Goal: Information Seeking & Learning: Learn about a topic

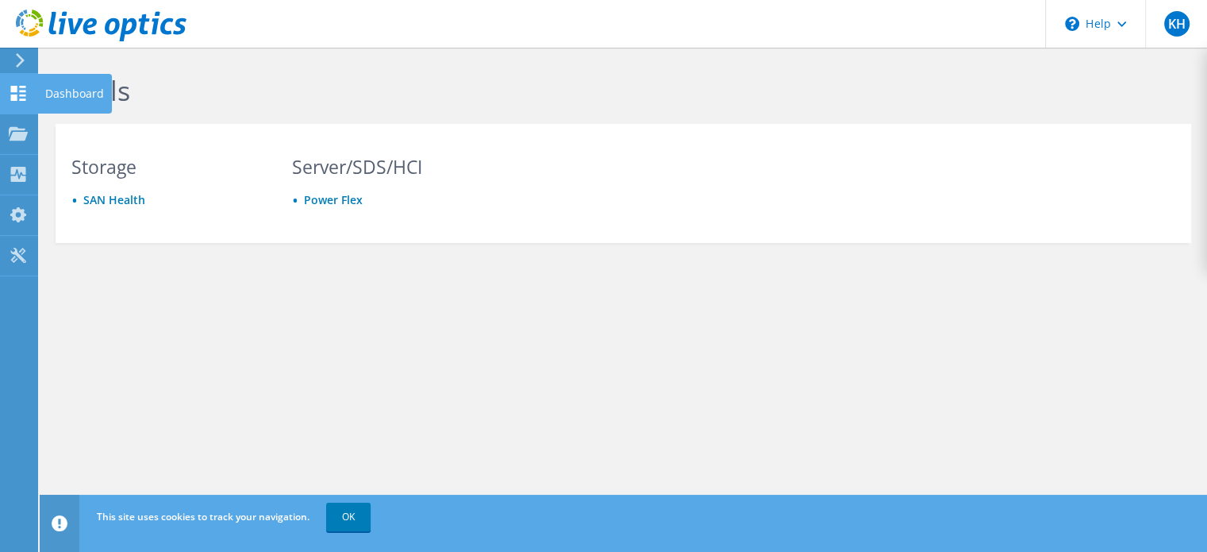
click at [14, 91] on icon at bounding box center [18, 93] width 19 height 15
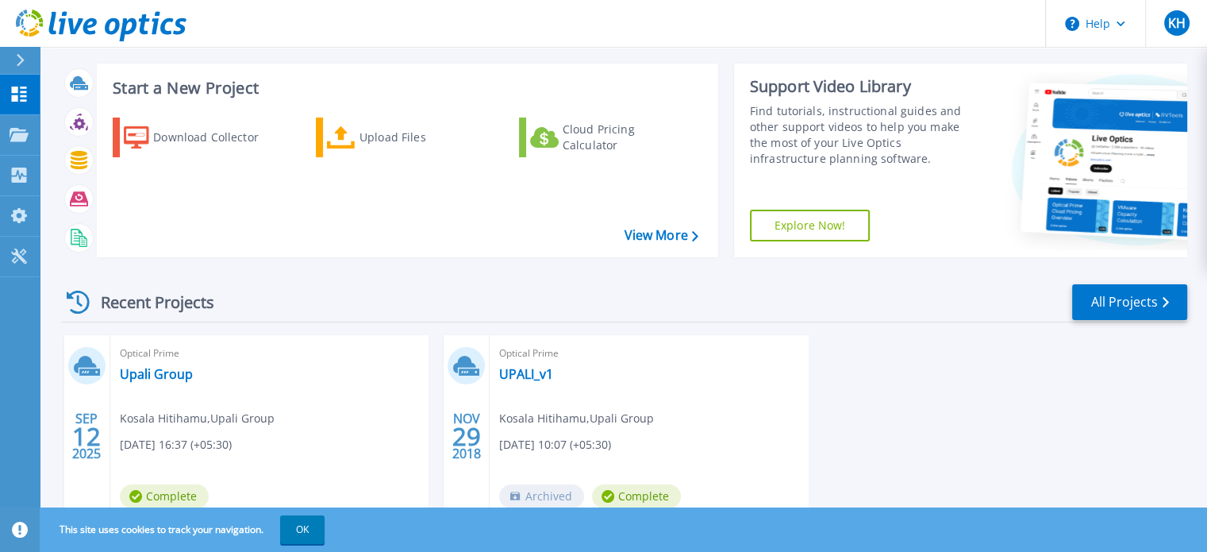
scroll to position [156, 0]
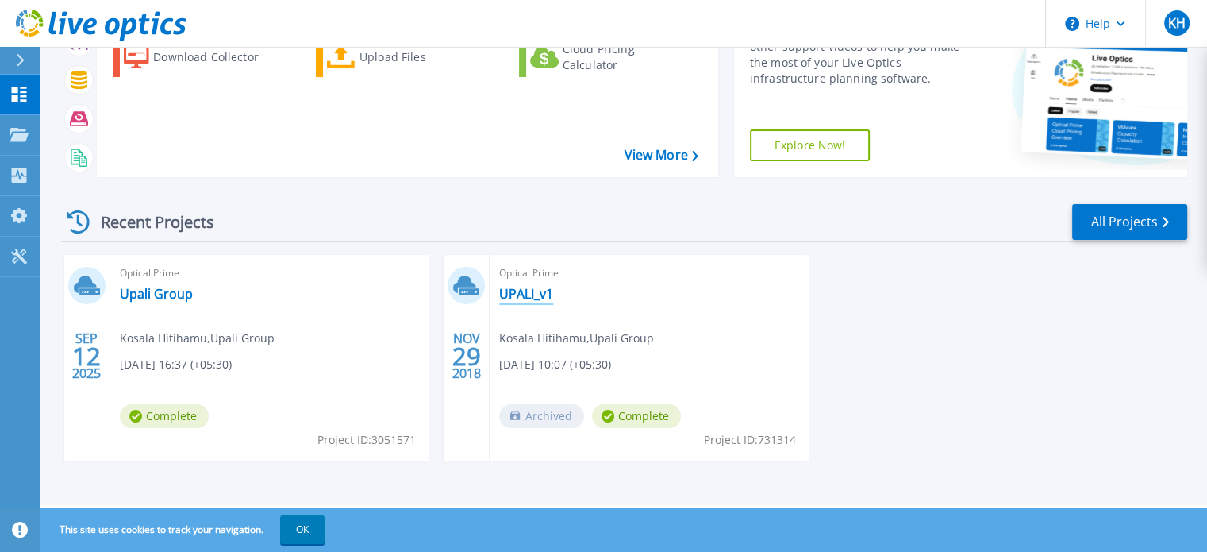
click at [525, 299] on link "UPALI_v1" at bounding box center [526, 294] width 54 height 16
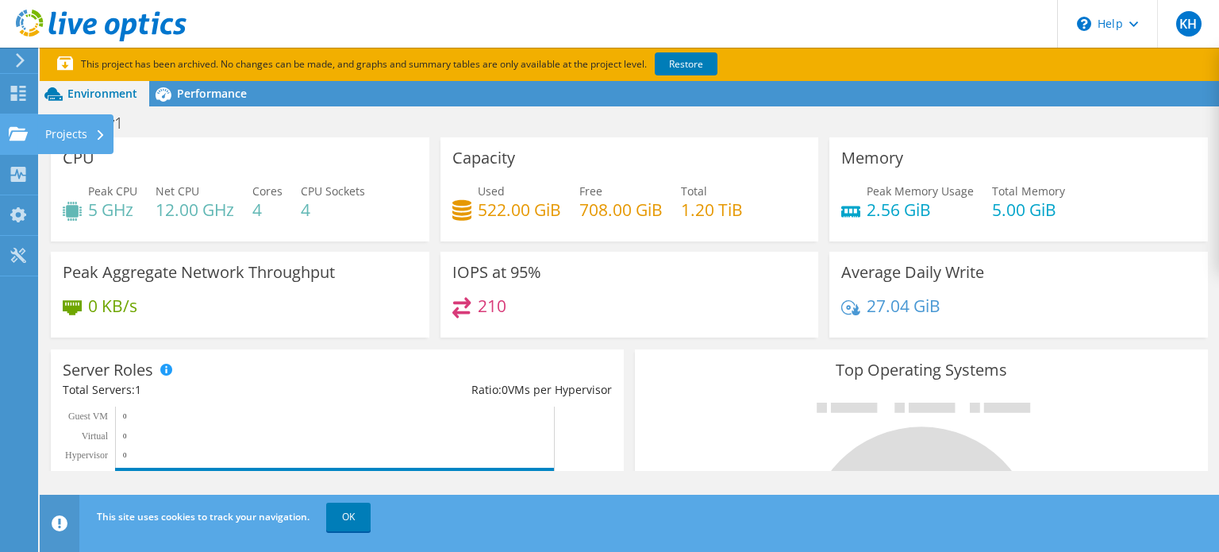
click at [52, 140] on div "Projects" at bounding box center [75, 134] width 76 height 40
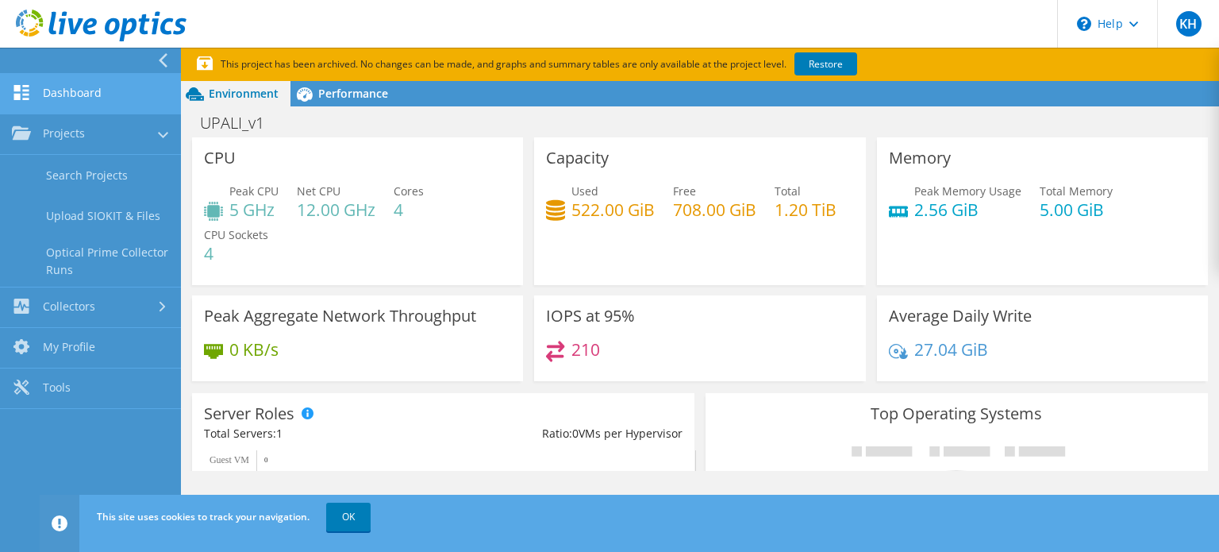
click at [81, 94] on link "Dashboard" at bounding box center [90, 94] width 181 height 40
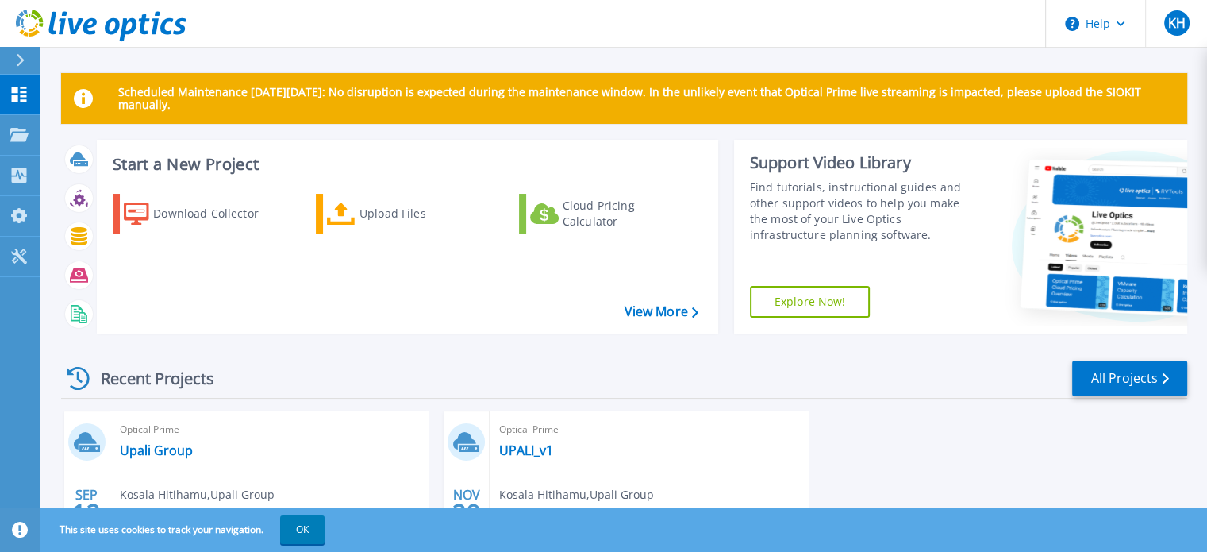
scroll to position [156, 0]
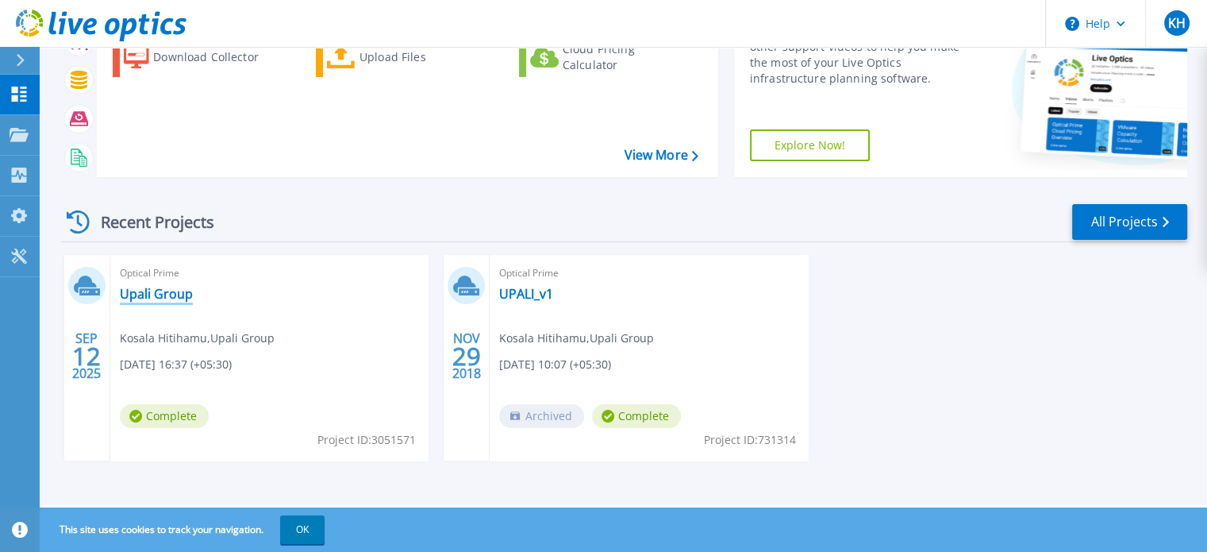
click at [152, 286] on link "Upali Group" at bounding box center [156, 294] width 73 height 16
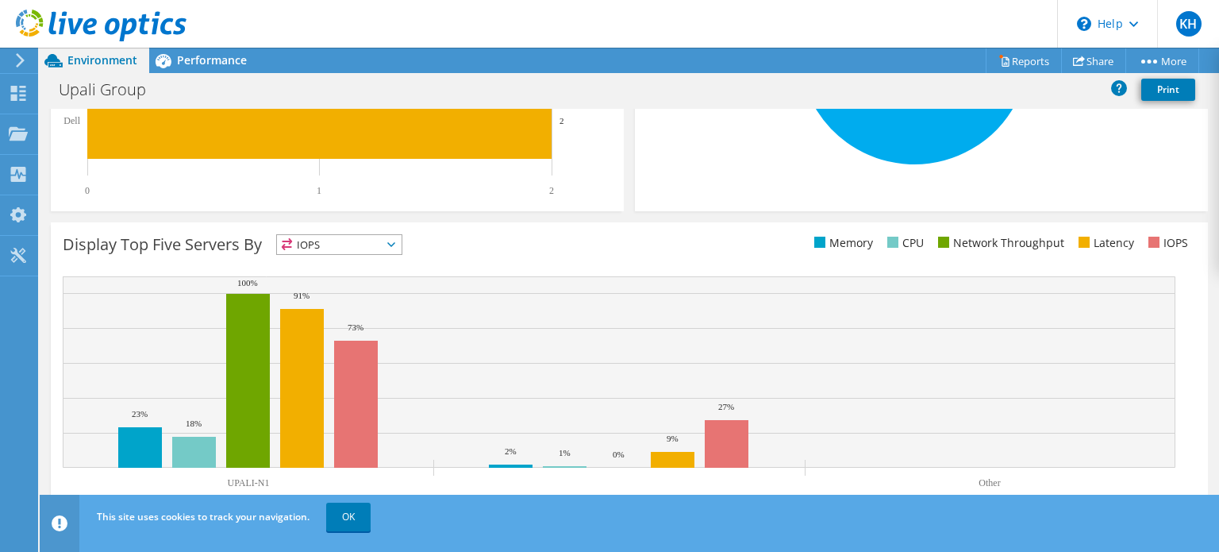
scroll to position [507, 0]
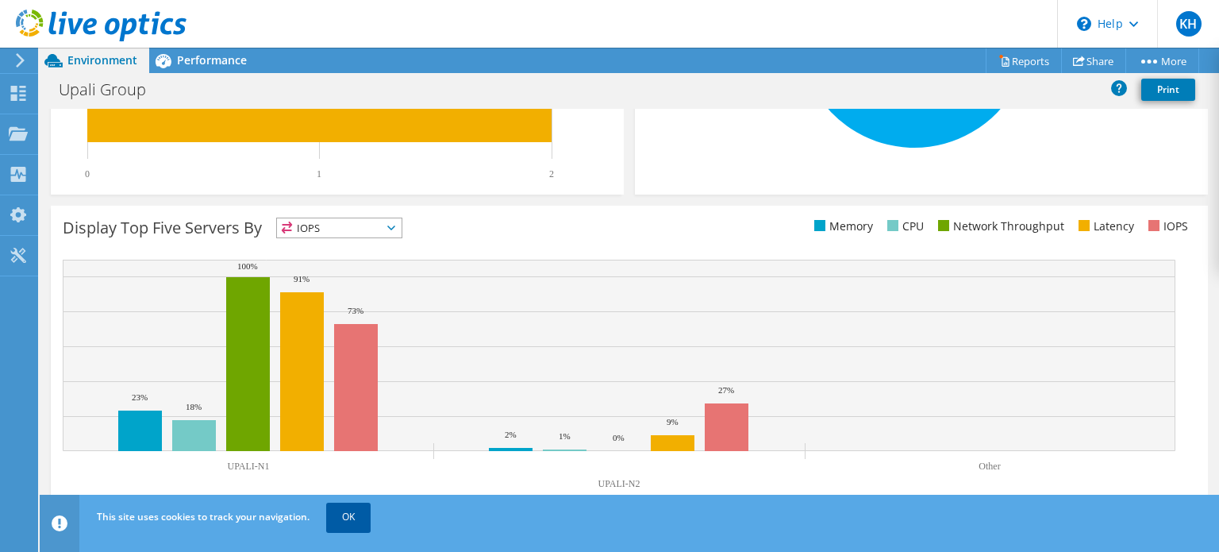
click at [344, 526] on link "OK" at bounding box center [348, 516] width 44 height 29
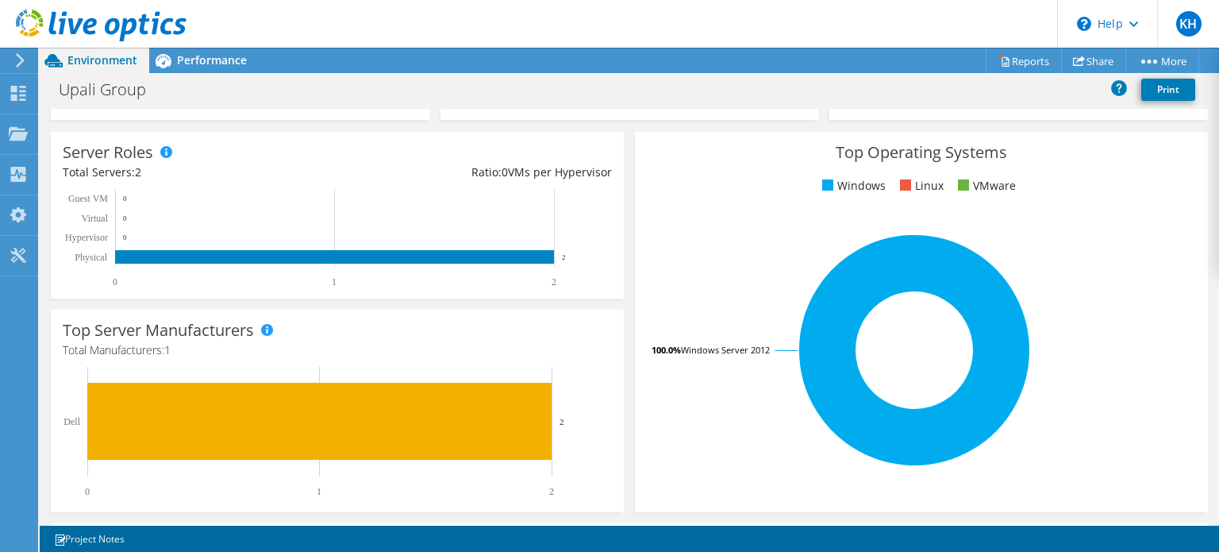
scroll to position [0, 0]
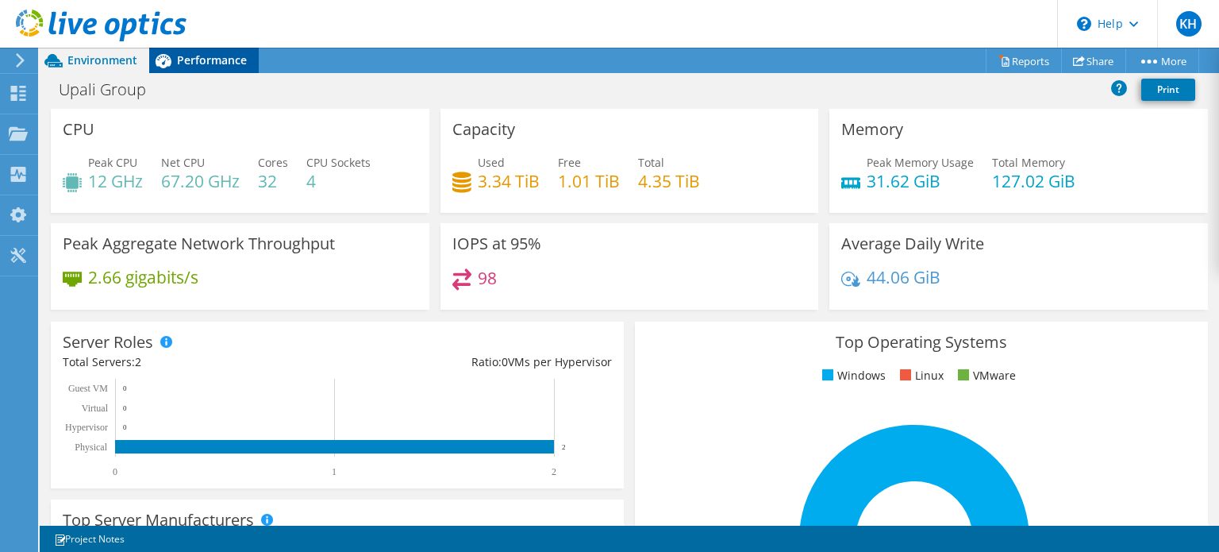
click at [215, 58] on span "Performance" at bounding box center [212, 59] width 70 height 15
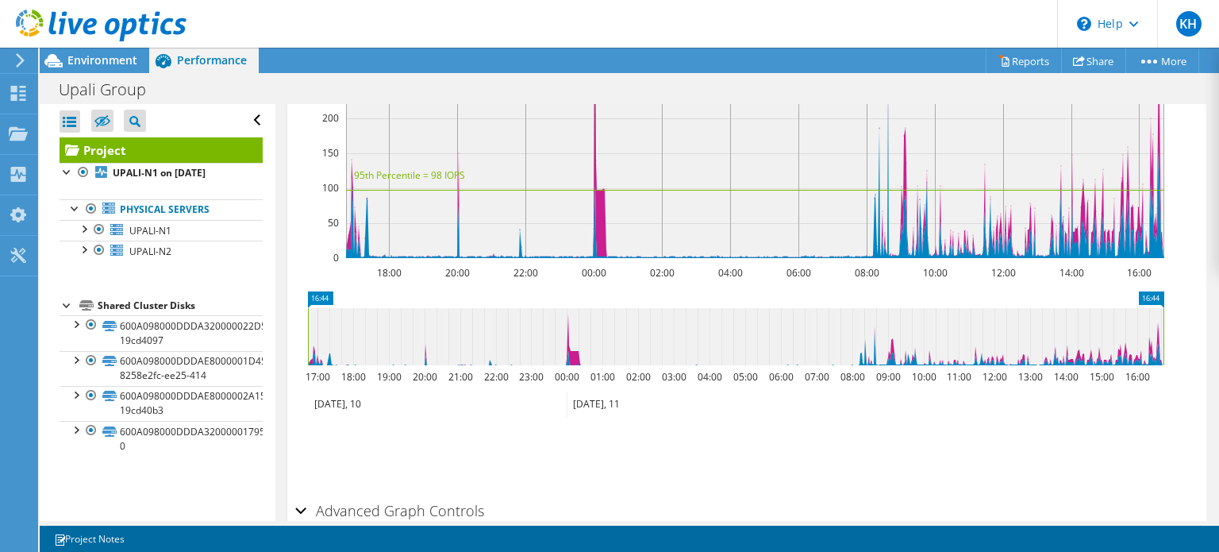
scroll to position [609, 0]
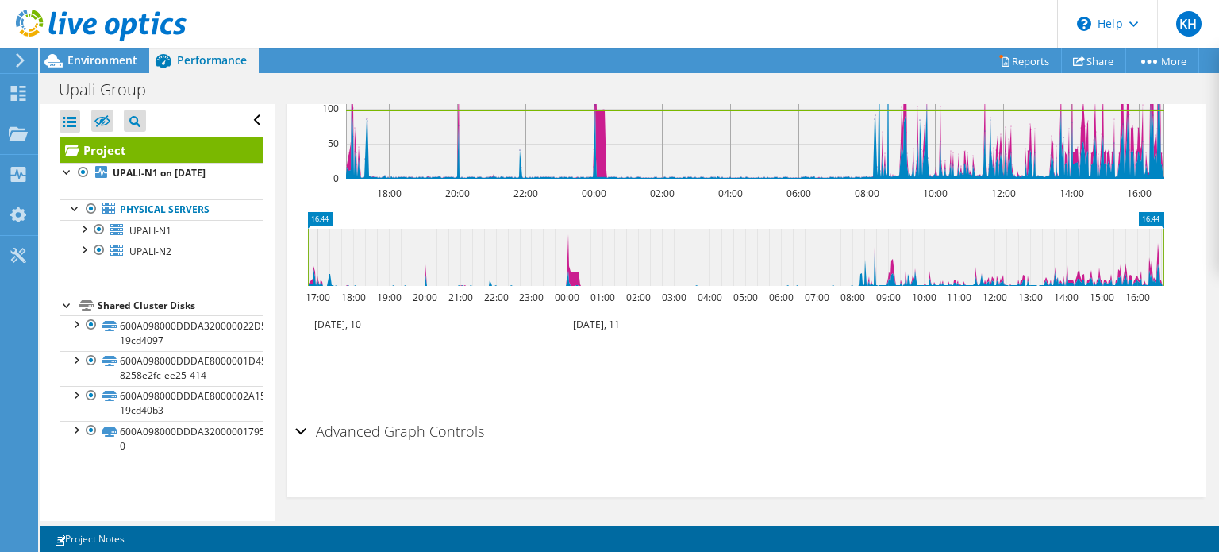
click at [300, 429] on div "Advanced Graph Controls" at bounding box center [746, 432] width 903 height 34
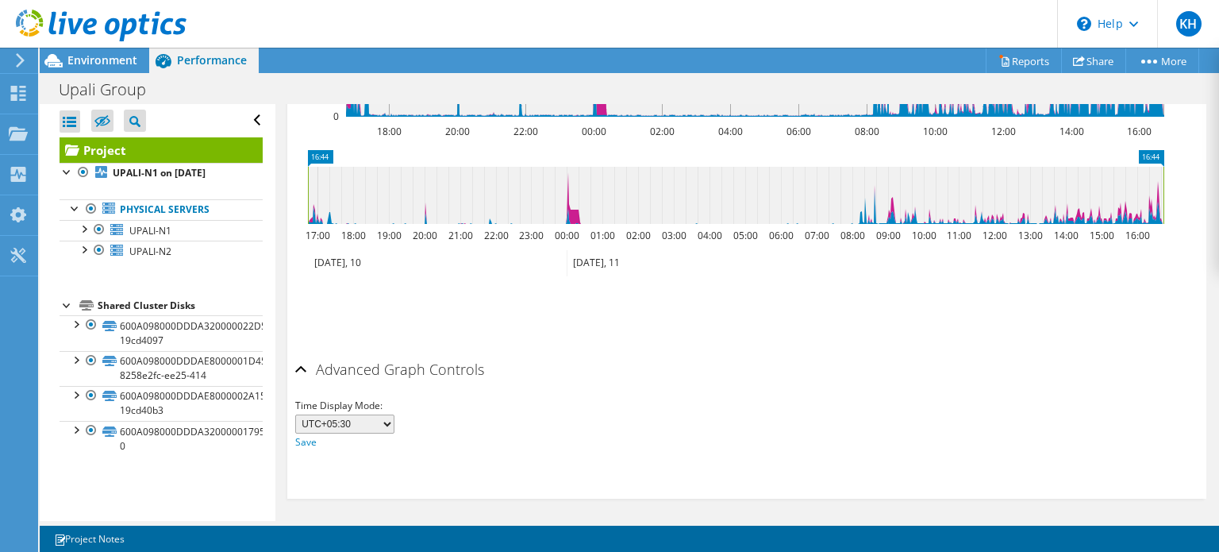
scroll to position [275, 0]
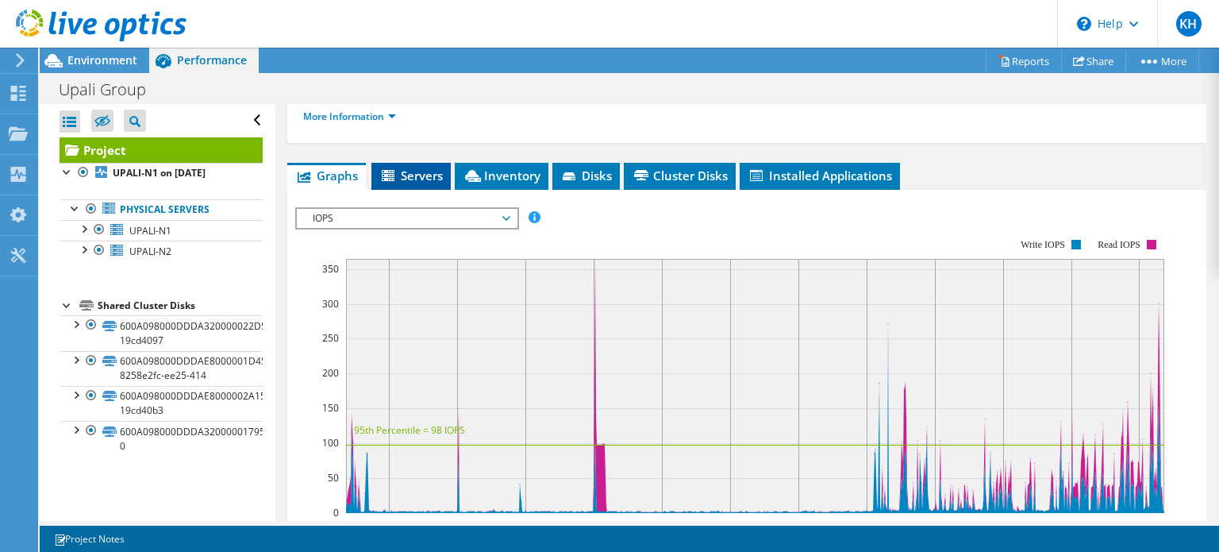
click at [417, 167] on span "Servers" at bounding box center [410, 175] width 63 height 16
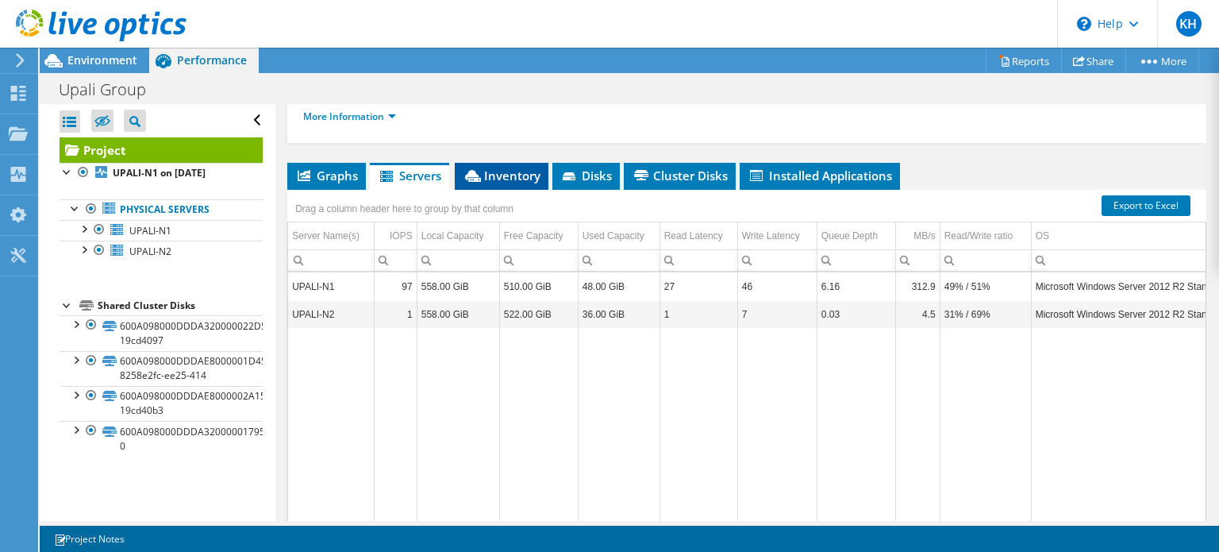
click at [505, 173] on span "Inventory" at bounding box center [502, 175] width 78 height 16
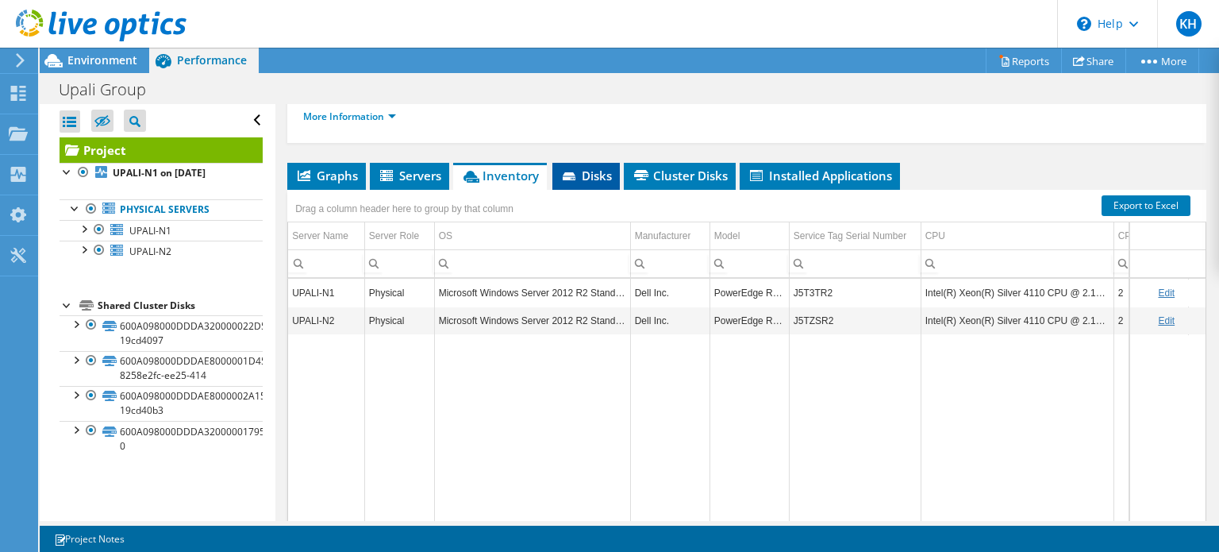
click at [597, 172] on span "Disks" at bounding box center [586, 175] width 52 height 16
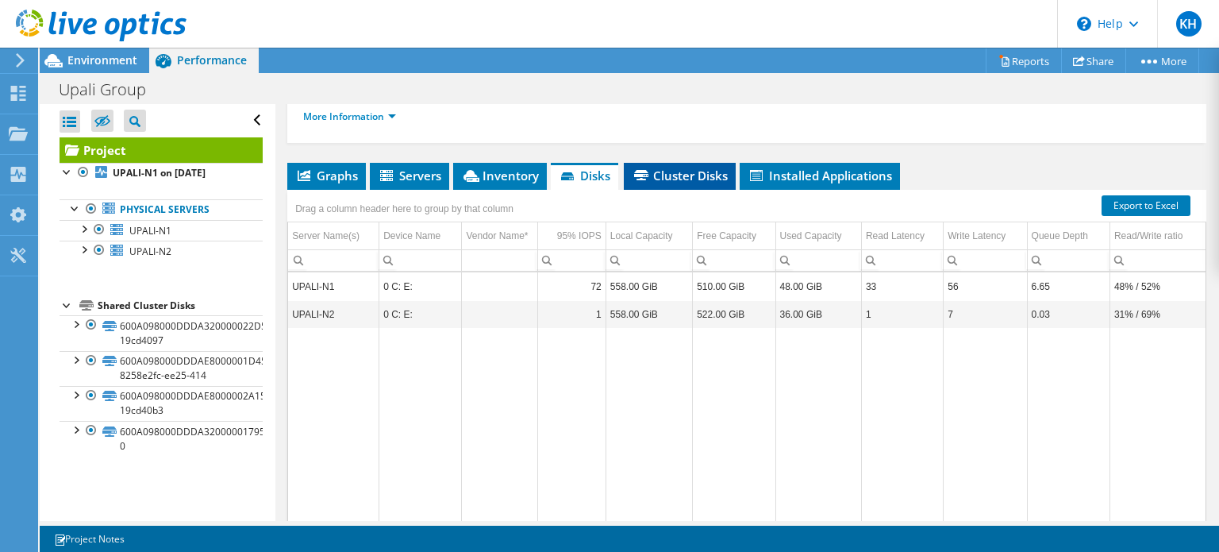
click at [678, 171] on span "Cluster Disks" at bounding box center [680, 175] width 96 height 16
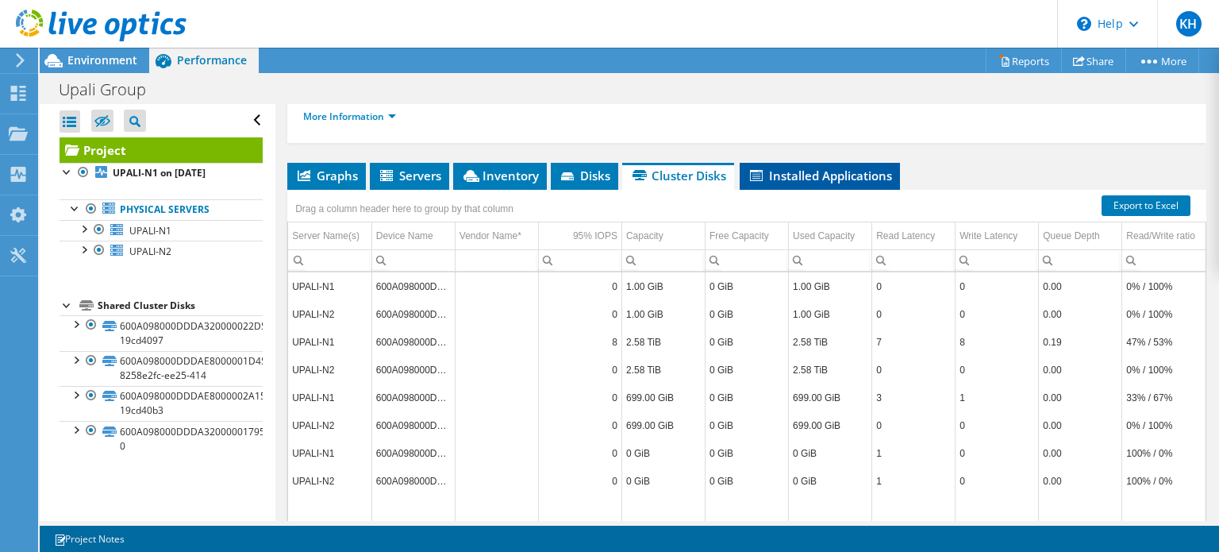
click at [787, 179] on span "Installed Applications" at bounding box center [820, 175] width 144 height 16
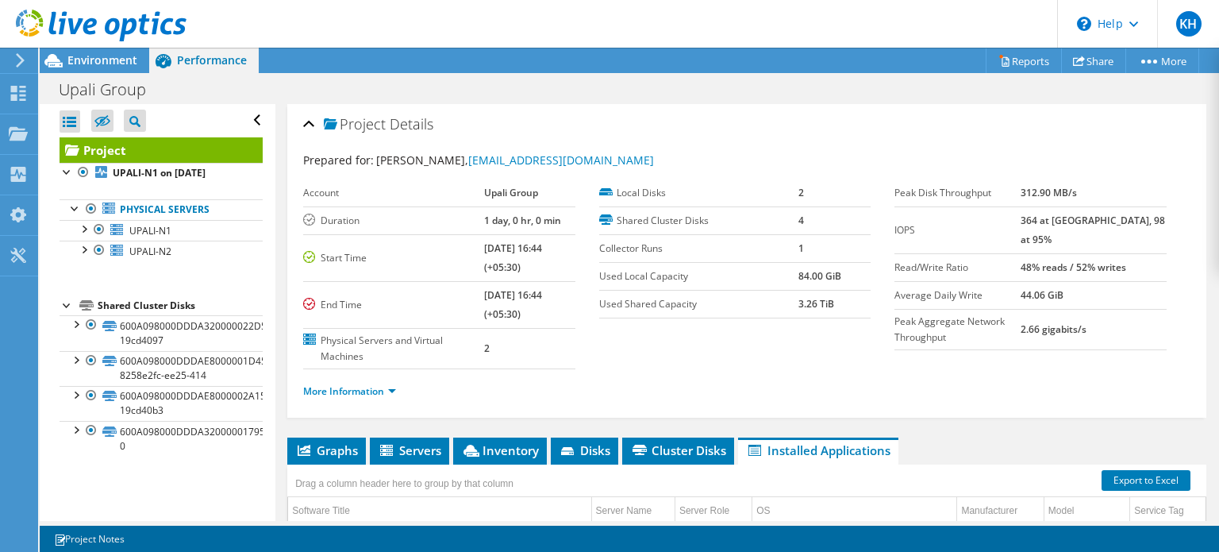
scroll to position [190, 0]
click at [400, 383] on li "More Information" at bounding box center [354, 391] width 102 height 17
click at [400, 388] on li "More Information" at bounding box center [354, 391] width 102 height 17
click at [390, 392] on link "More Information" at bounding box center [349, 390] width 93 height 13
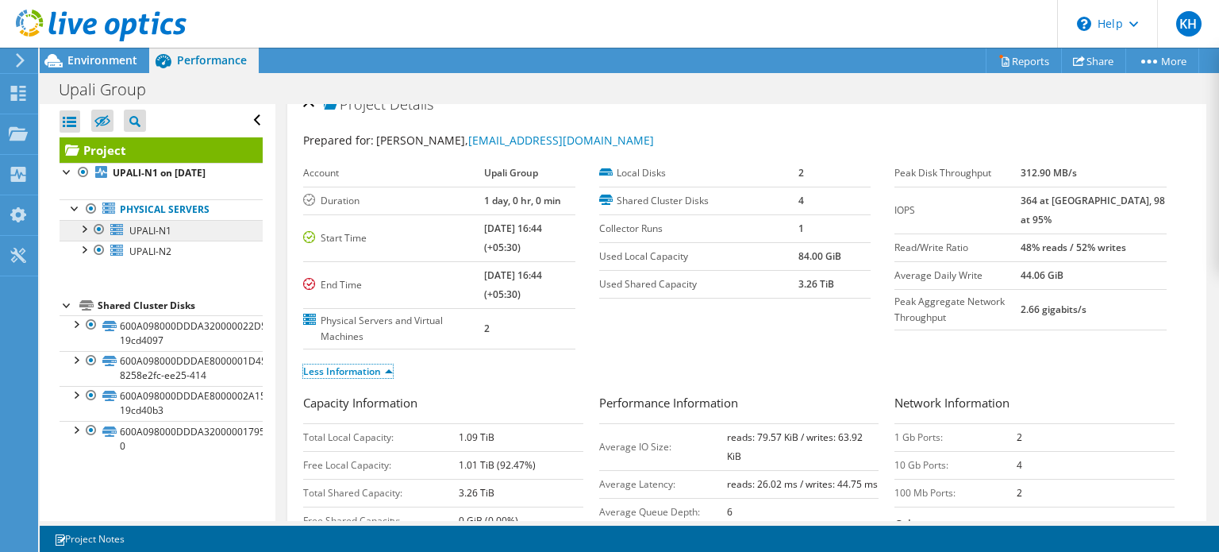
scroll to position [0, 0]
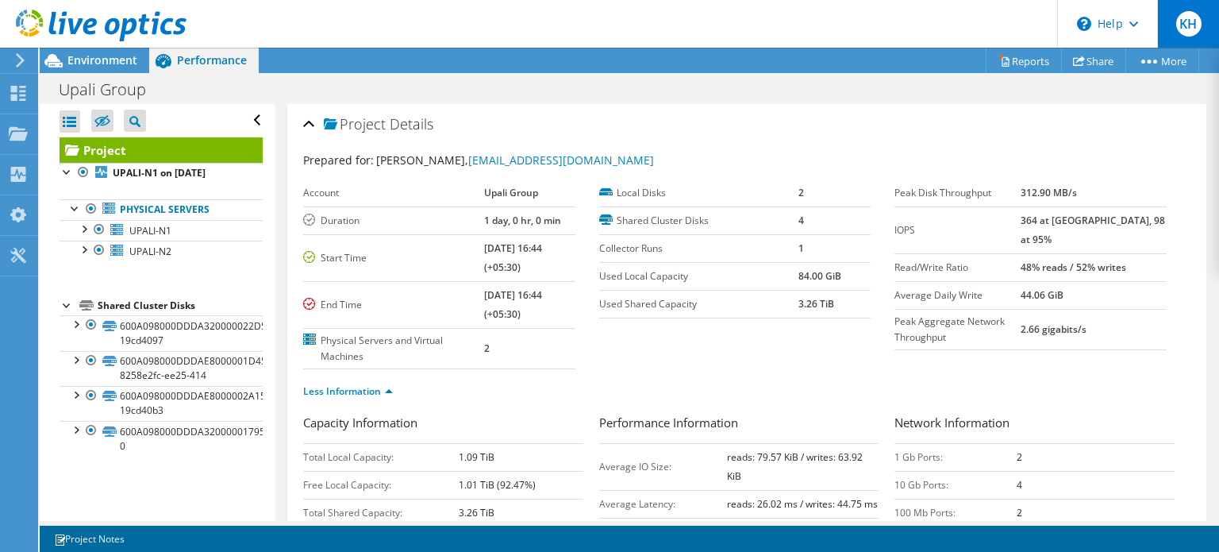
click at [1190, 26] on span "KH" at bounding box center [1188, 23] width 25 height 25
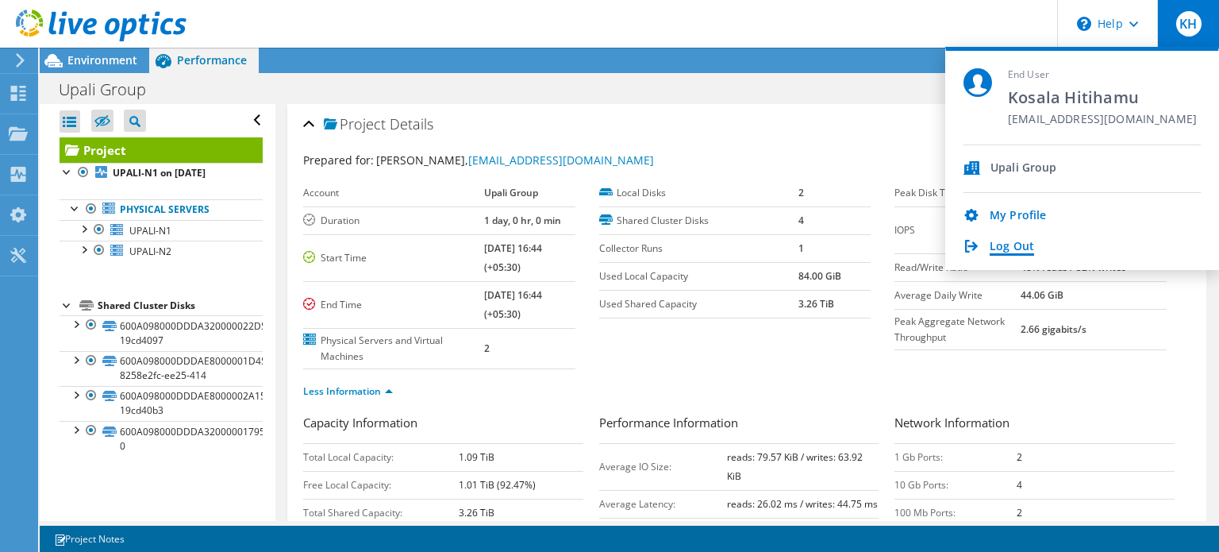
click at [999, 247] on link "Log Out" at bounding box center [1012, 247] width 44 height 15
